Goal: Task Accomplishment & Management: Manage account settings

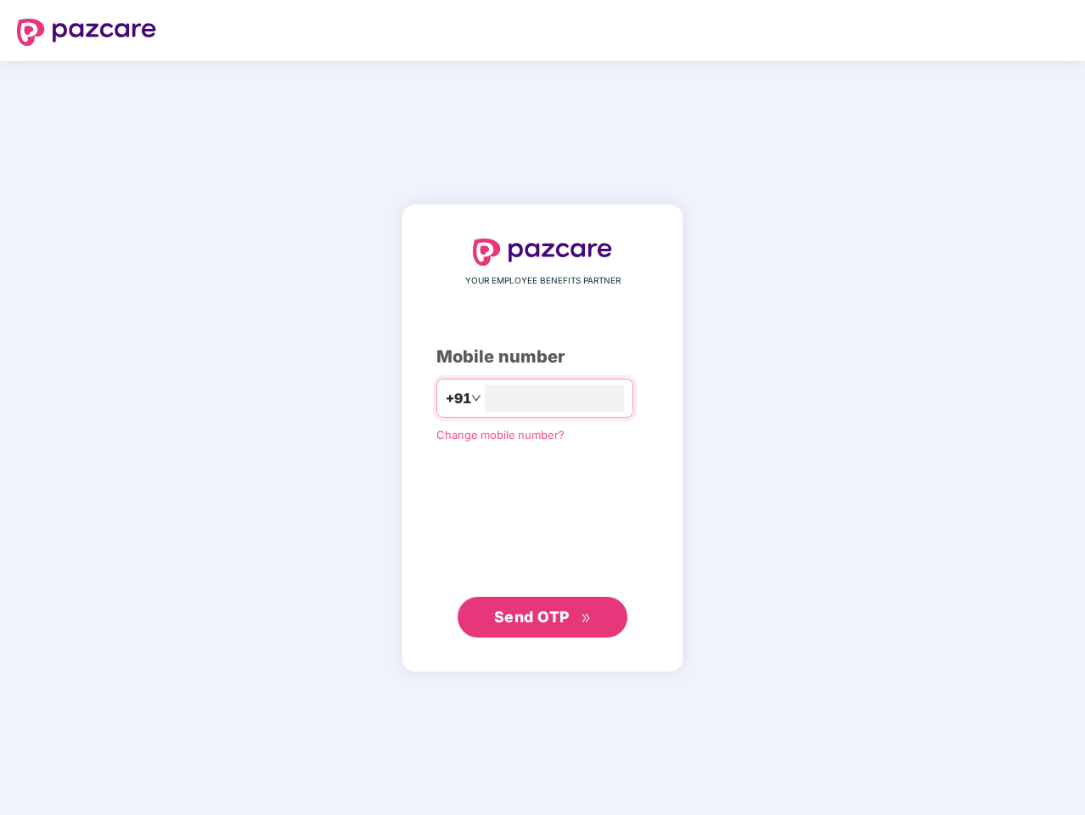
click at [542, 407] on input "number" at bounding box center [554, 398] width 139 height 27
click at [87, 32] on img at bounding box center [86, 32] width 139 height 27
click at [446, 398] on span "+91" at bounding box center [458, 398] width 25 height 21
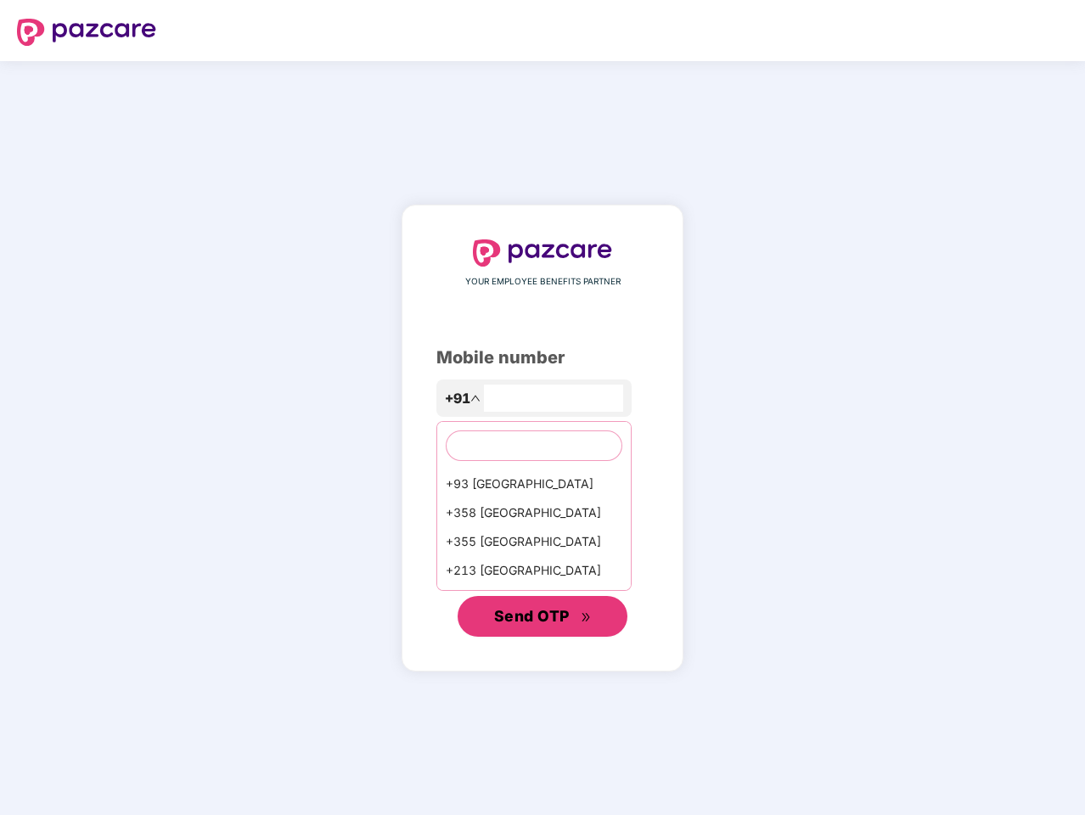
click at [542, 617] on span "Send OTP" at bounding box center [532, 616] width 76 height 18
